Goal: Task Accomplishment & Management: Manage account settings

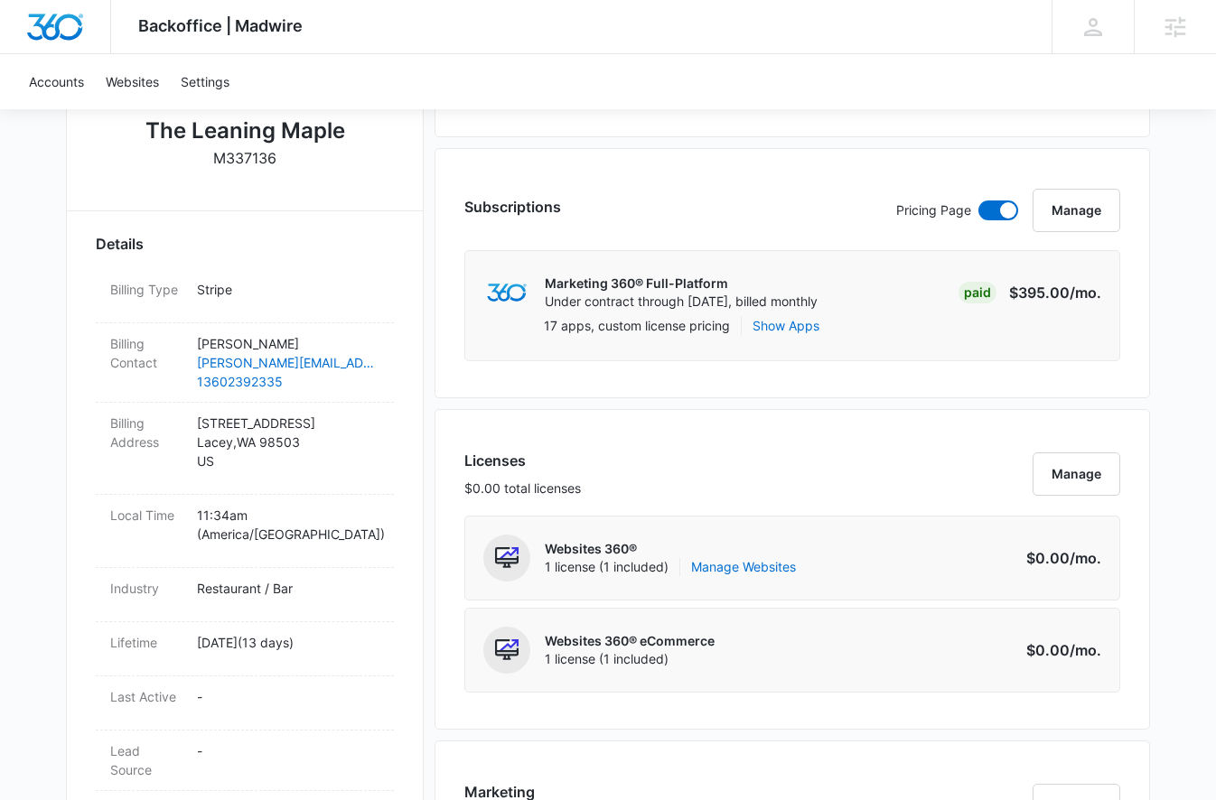
scroll to position [730, 0]
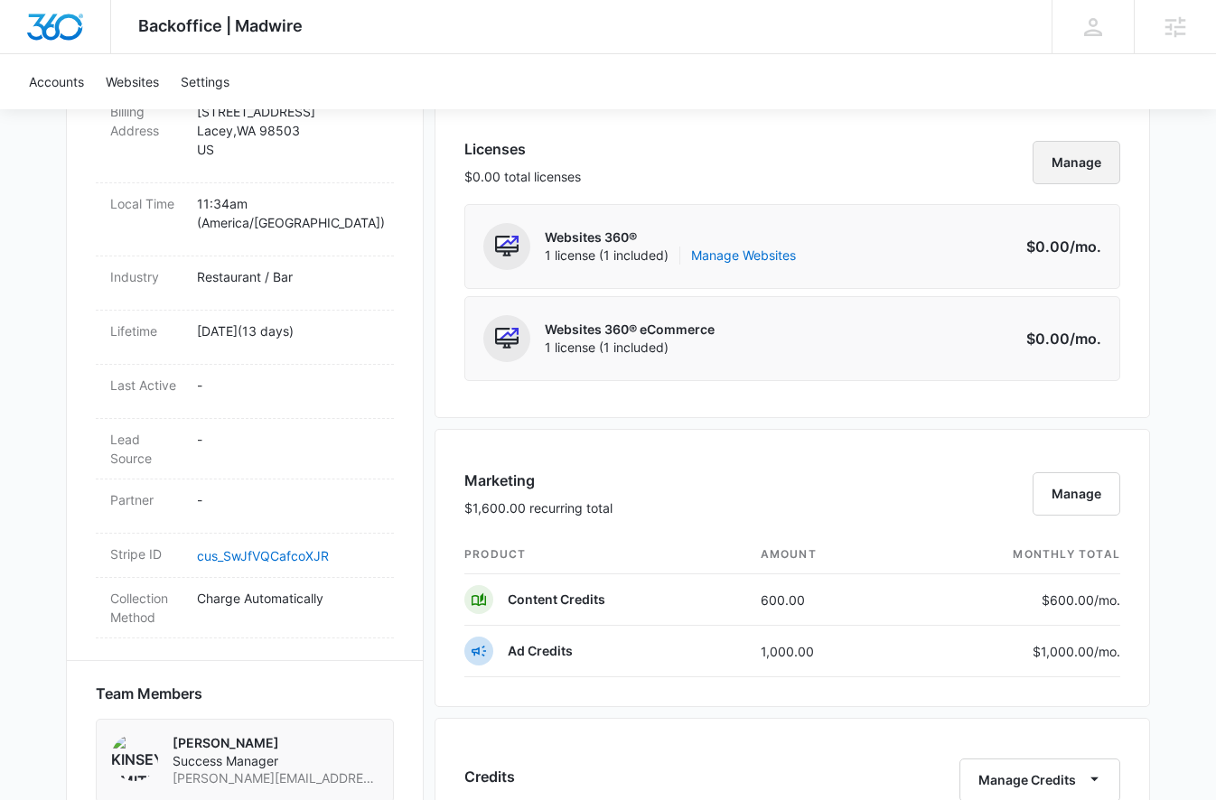
click at [1073, 157] on button "Manage" at bounding box center [1076, 162] width 88 height 43
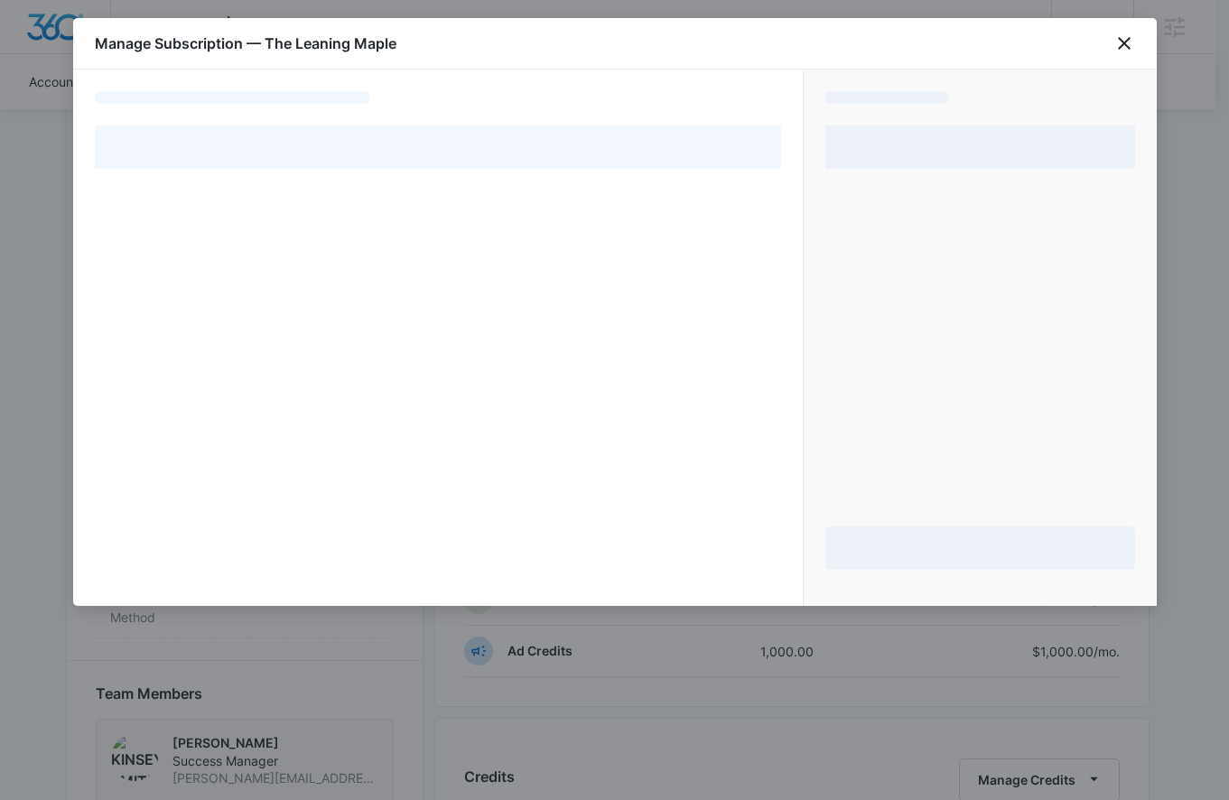
select select "pm_1S0R3IA4n8RTgNjUIZVuoSdW"
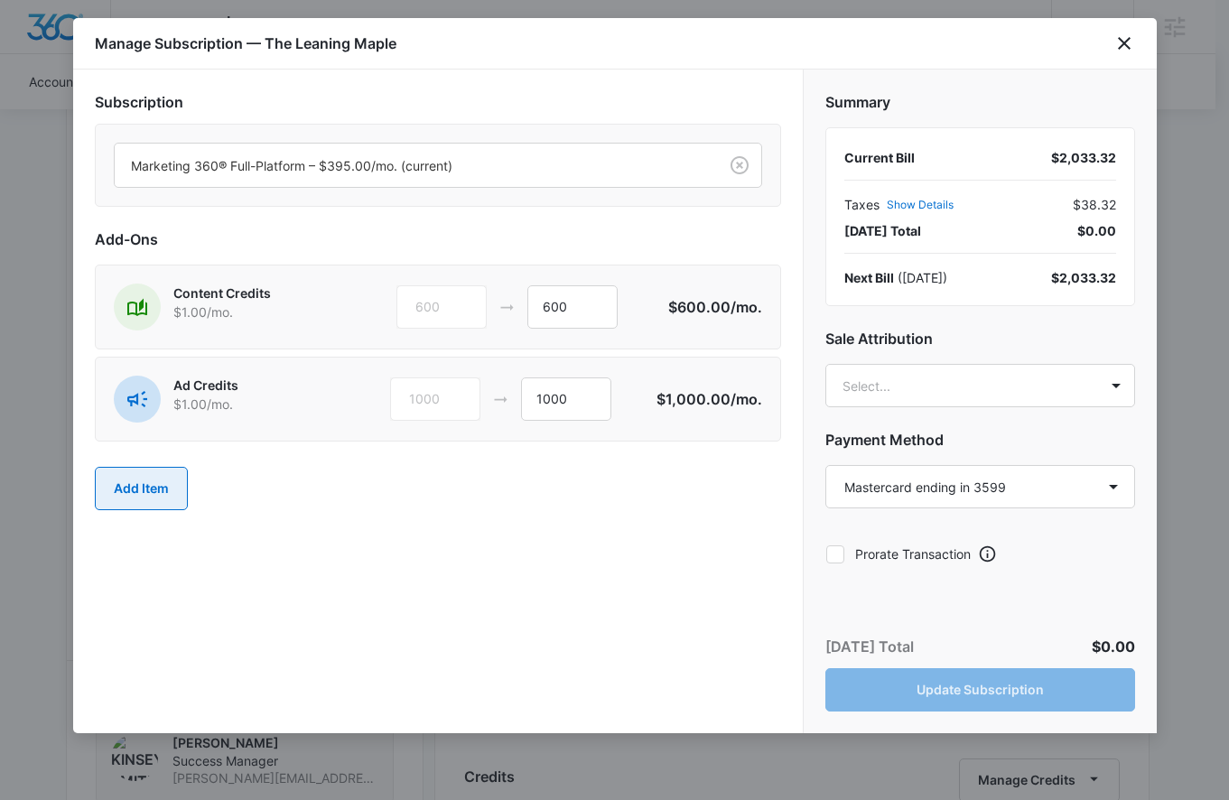
click at [155, 481] on button "Add Item" at bounding box center [141, 488] width 93 height 43
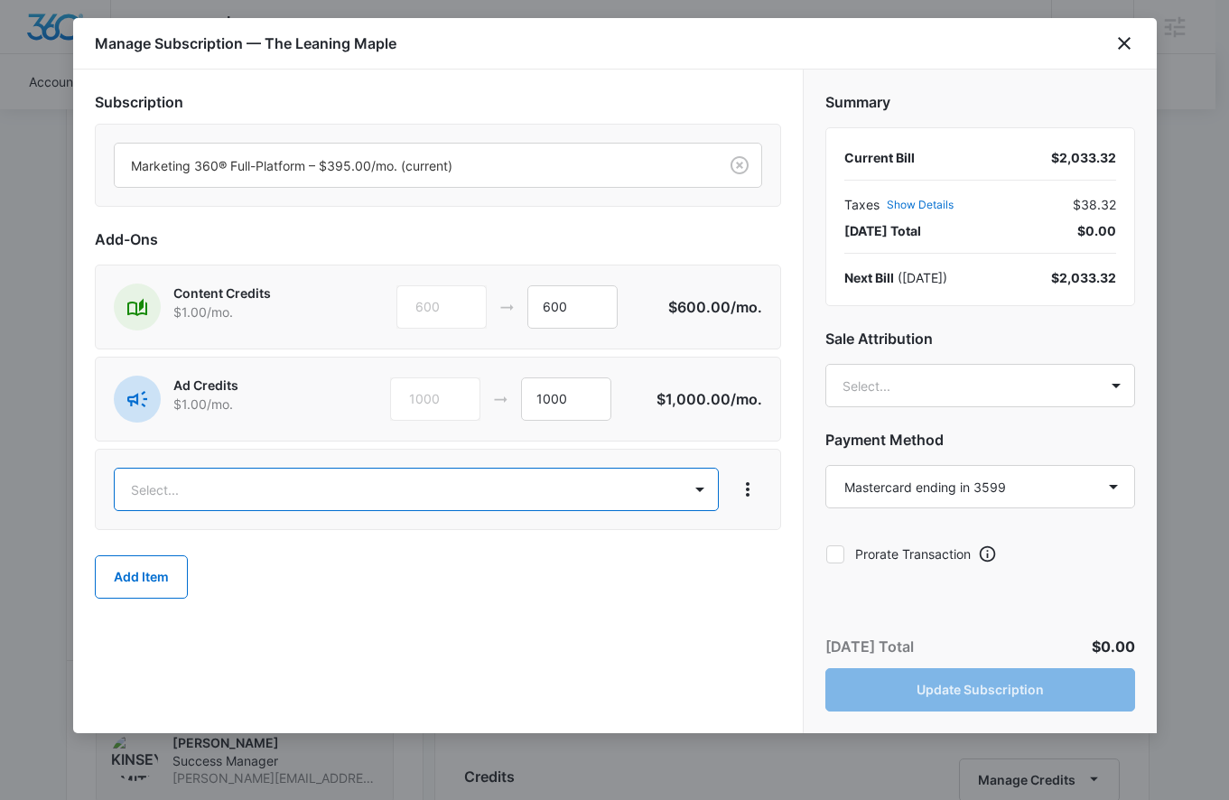
click at [365, 485] on body "Backoffice | Madwire Apps Settings KS Kinsey Smith [EMAIL_ADDRESS][PERSON_NAME]…" at bounding box center [614, 567] width 1229 height 2595
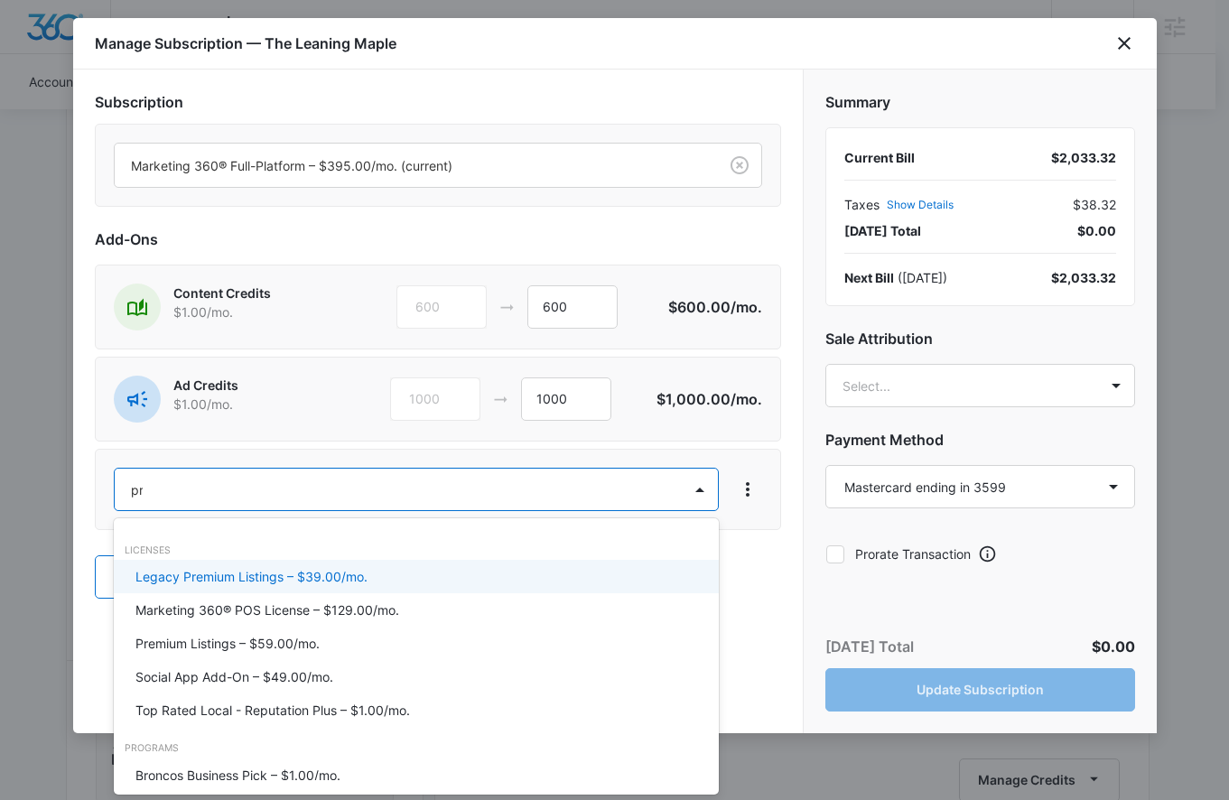
type input "prem"
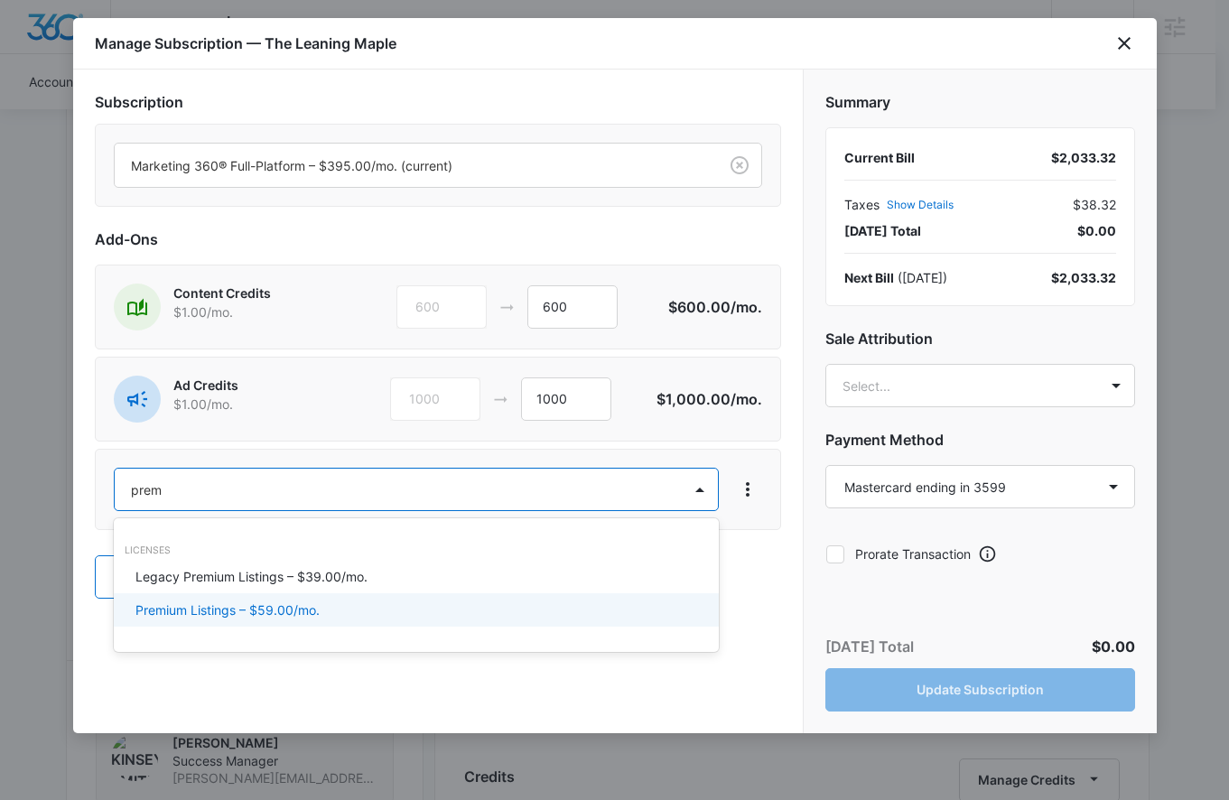
click at [398, 608] on div "Premium Listings – $59.00/mo." at bounding box center [414, 610] width 558 height 19
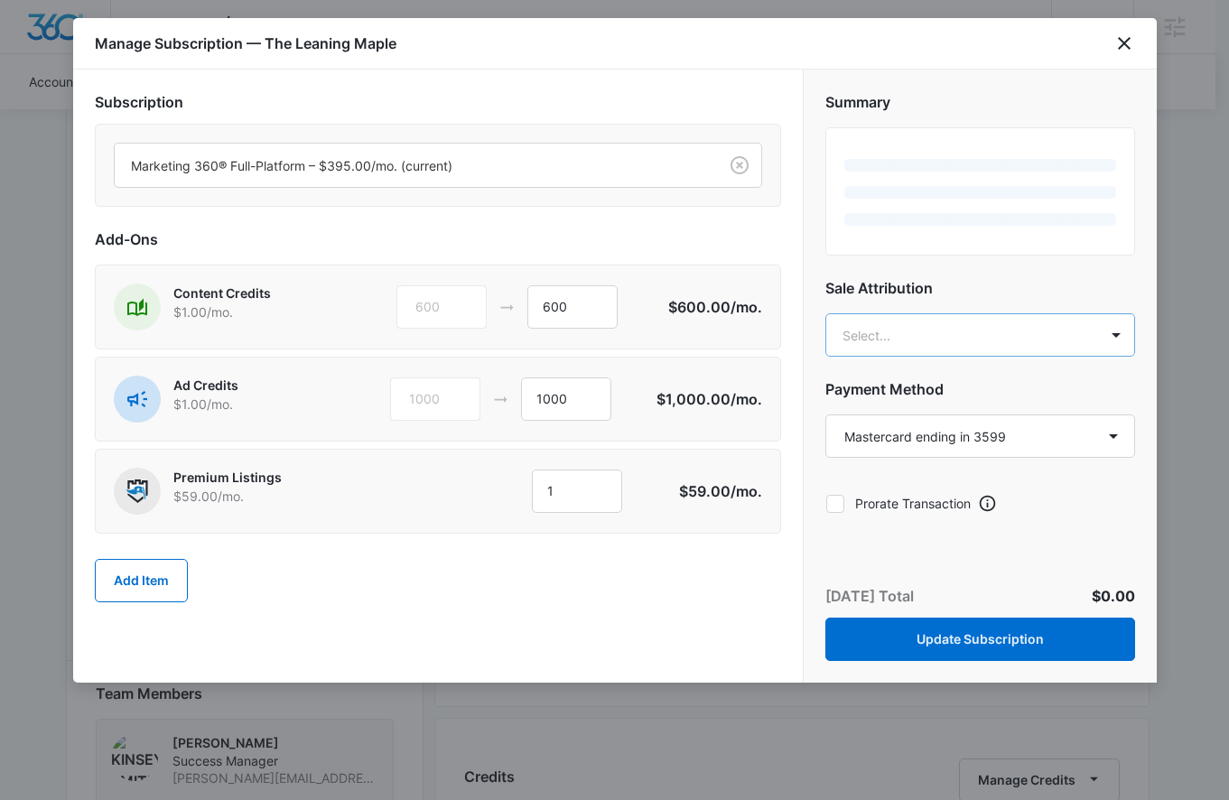
click at [986, 331] on body "Backoffice | Madwire Apps Settings KS Kinsey Smith [EMAIL_ADDRESS][PERSON_NAME]…" at bounding box center [614, 567] width 1229 height 2595
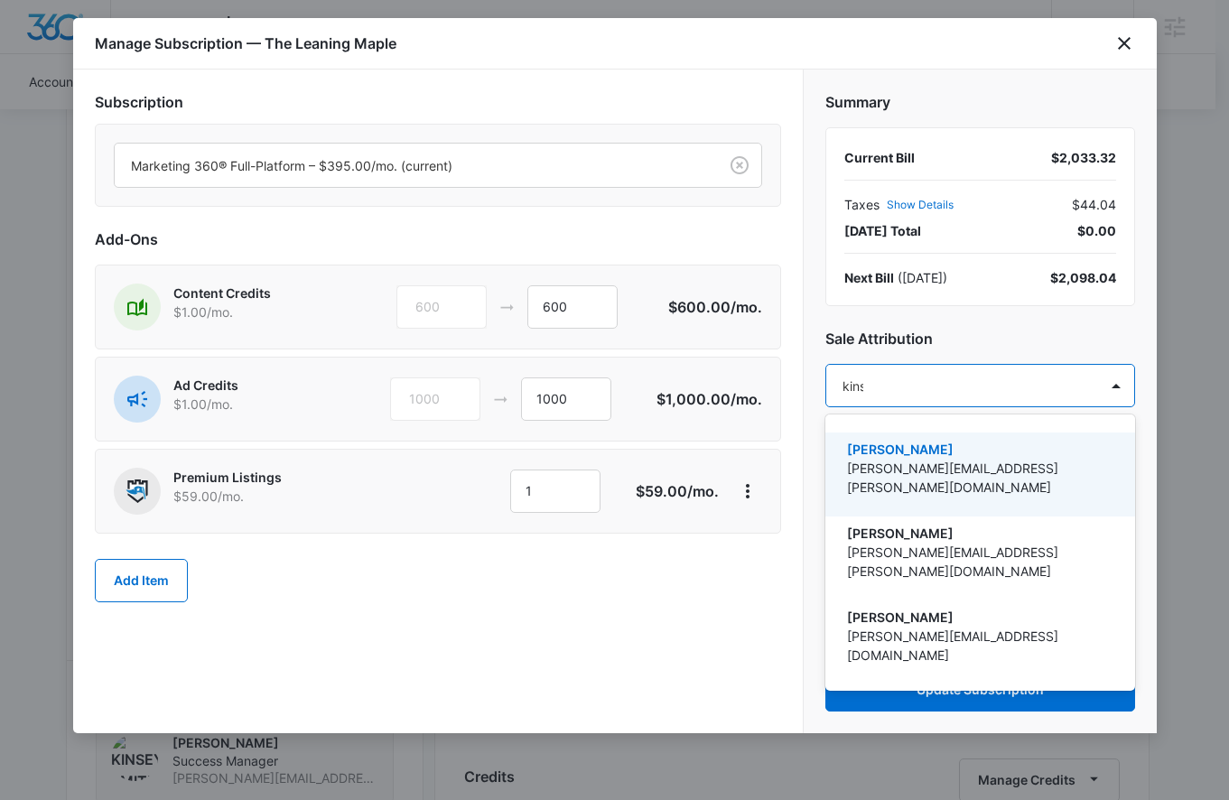
type input "[PERSON_NAME]"
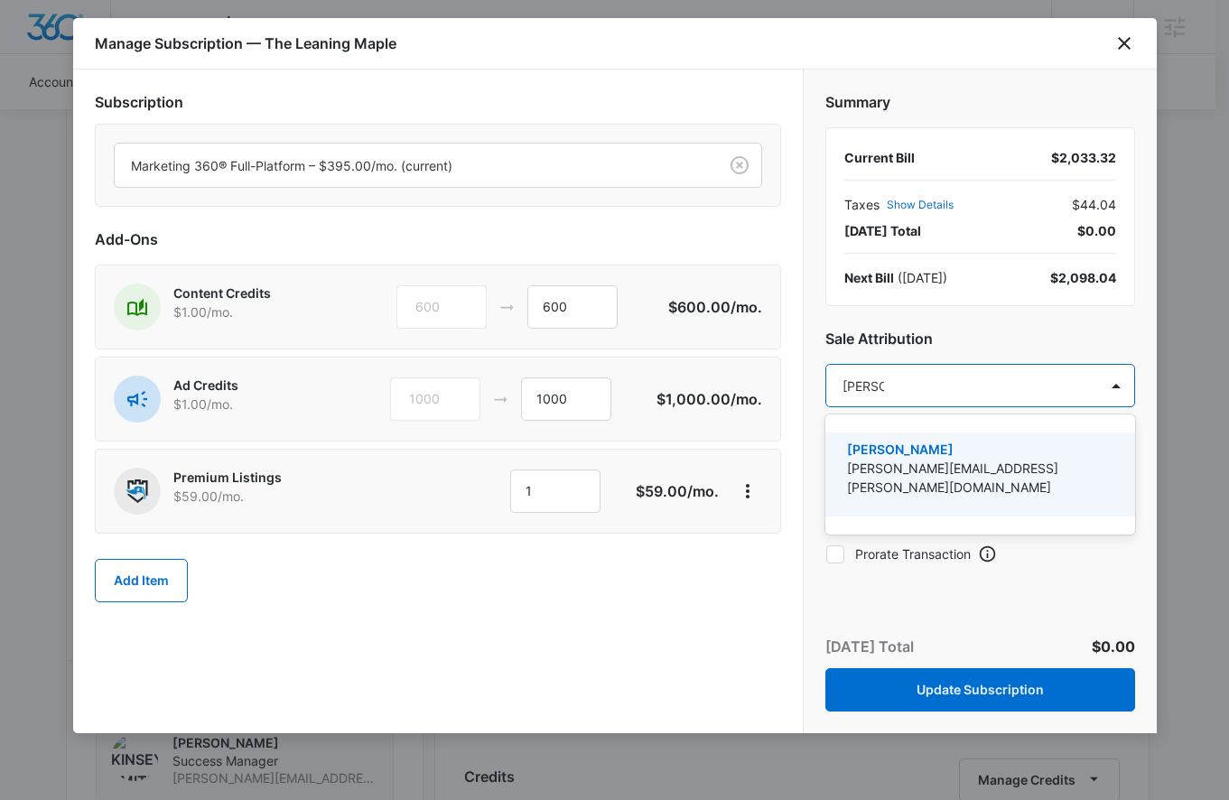
click at [928, 452] on p "[PERSON_NAME]" at bounding box center [978, 449] width 263 height 19
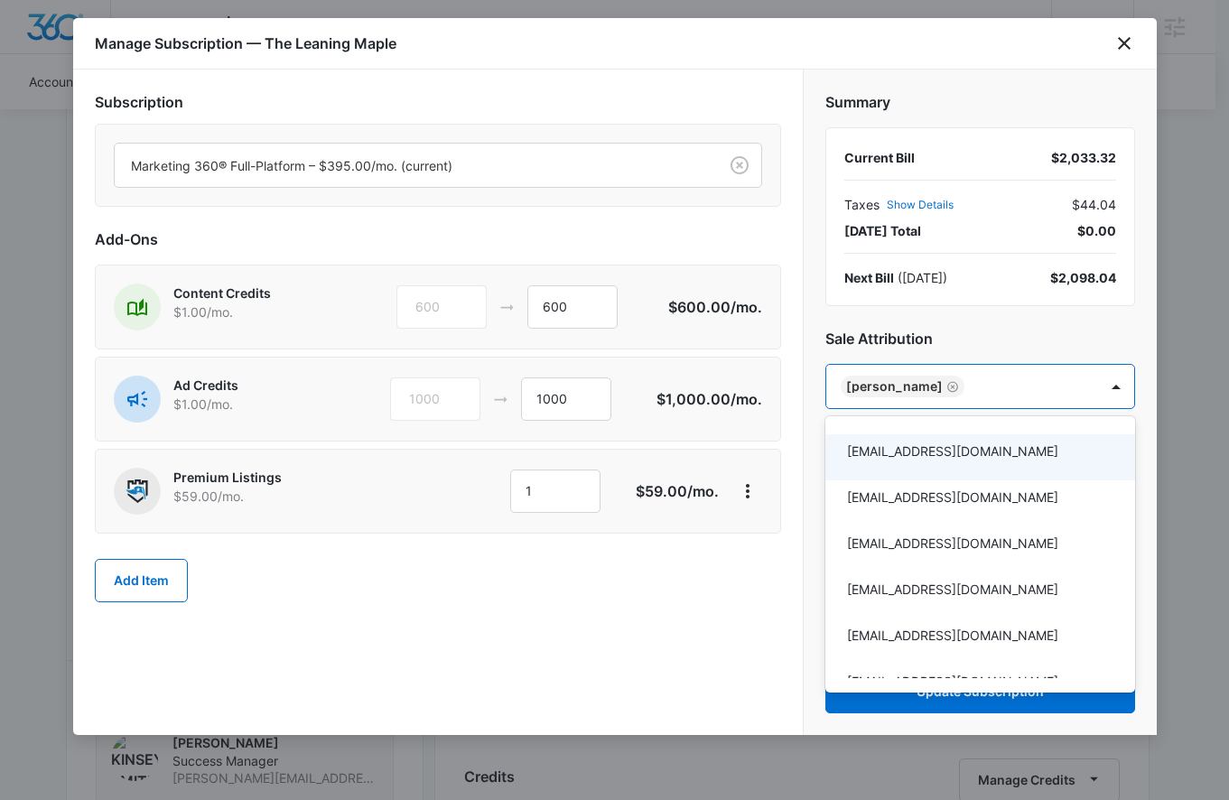
click at [726, 649] on div at bounding box center [614, 400] width 1229 height 800
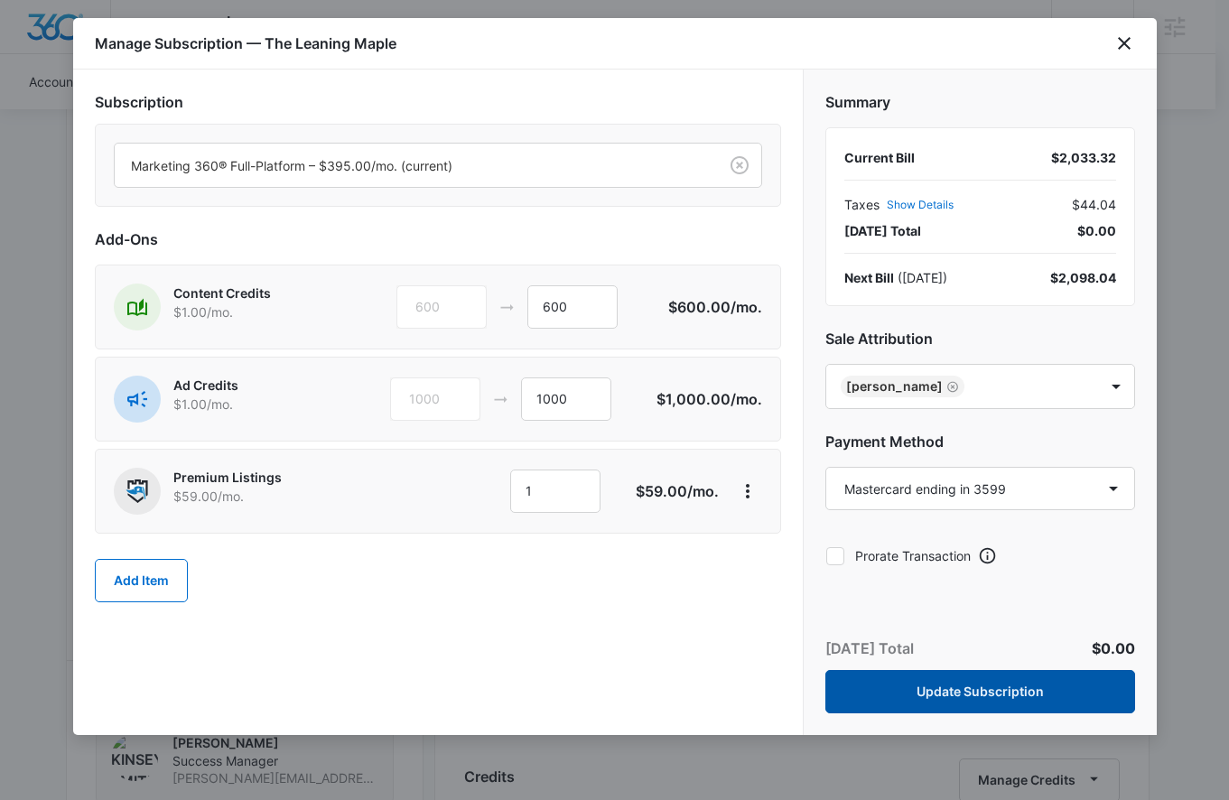
click at [1015, 688] on button "Update Subscription" at bounding box center [981, 691] width 310 height 43
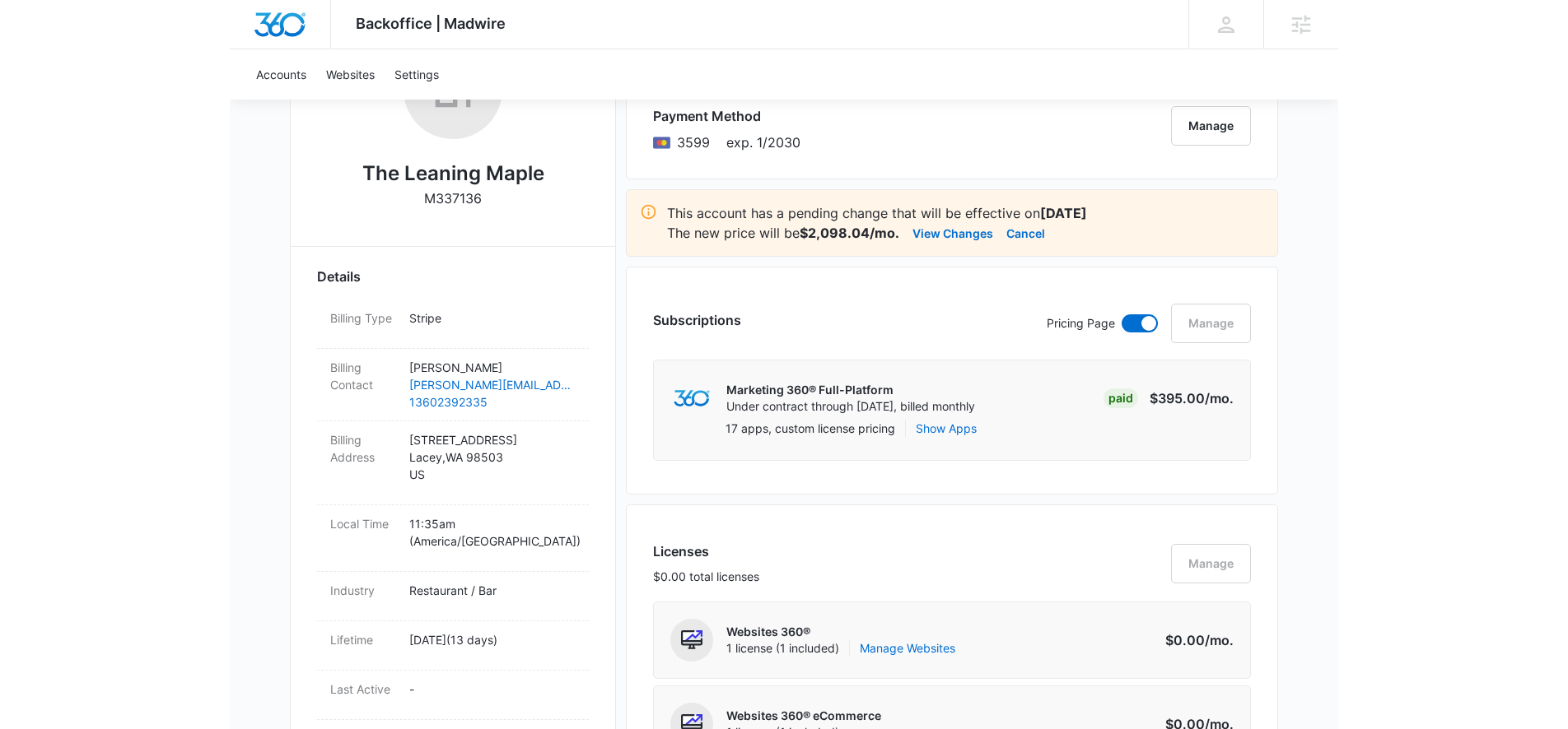
scroll to position [103, 0]
